Goal: Check status

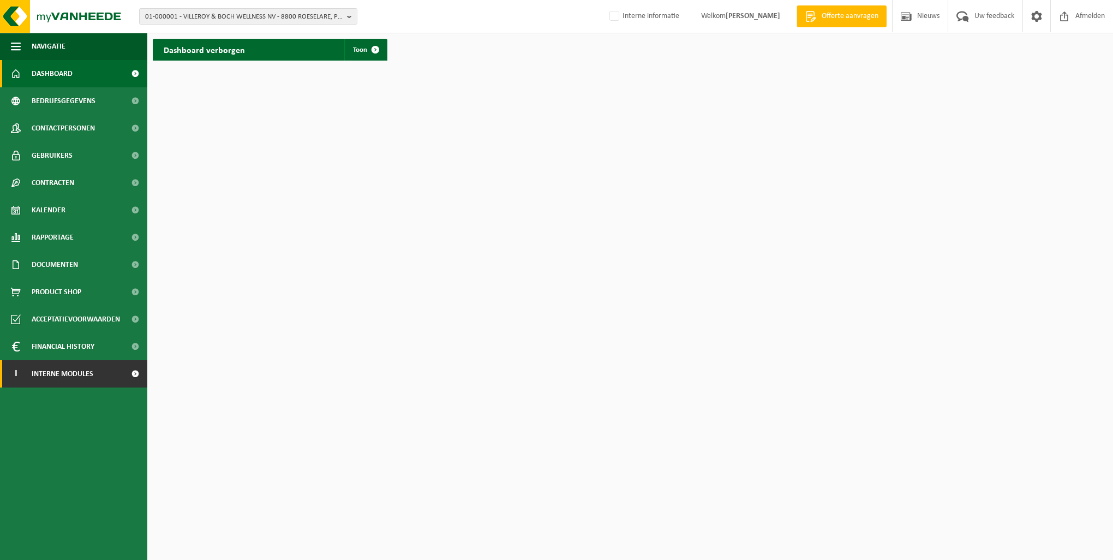
click at [79, 369] on span "Interne modules" at bounding box center [63, 373] width 62 height 27
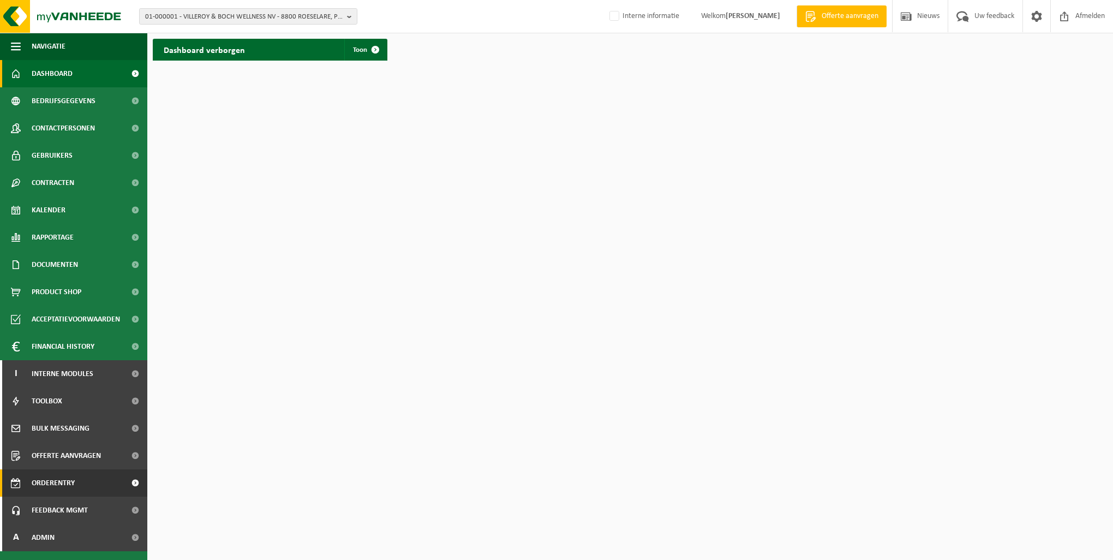
click at [80, 478] on span "Orderentry Goedkeuring" at bounding box center [78, 482] width 92 height 27
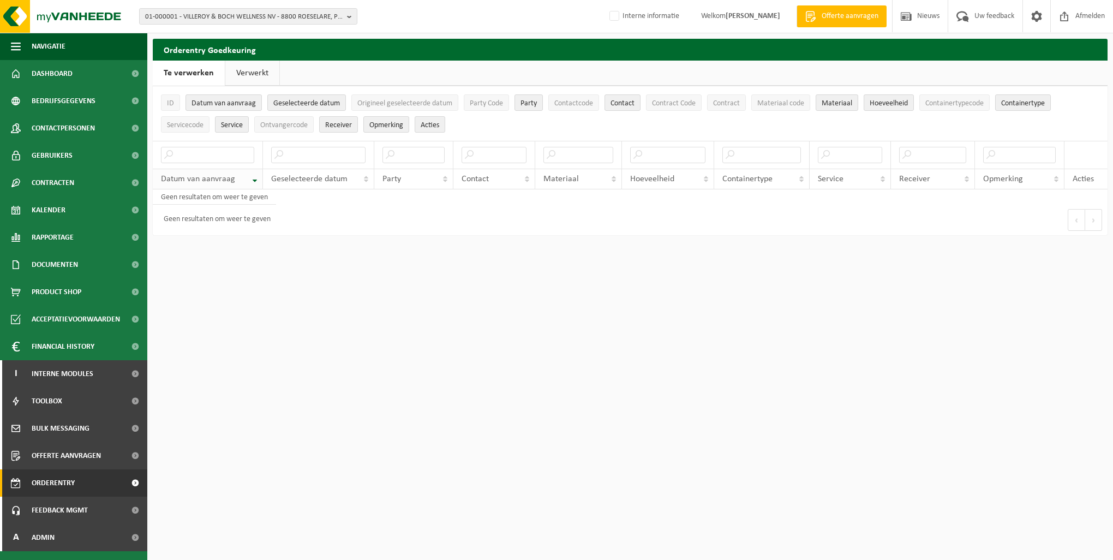
click at [253, 180] on th "Datum van aanvraag" at bounding box center [208, 179] width 110 height 21
click at [266, 75] on link "Verwerkt" at bounding box center [252, 73] width 54 height 25
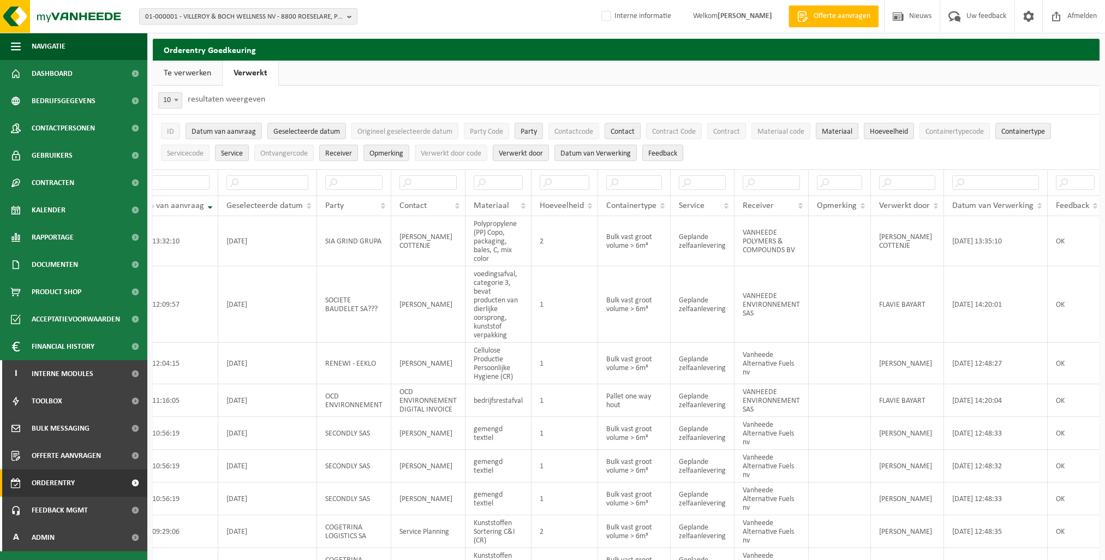
click at [198, 71] on link "Te verwerken" at bounding box center [187, 73] width 69 height 25
